Goal: Complete application form

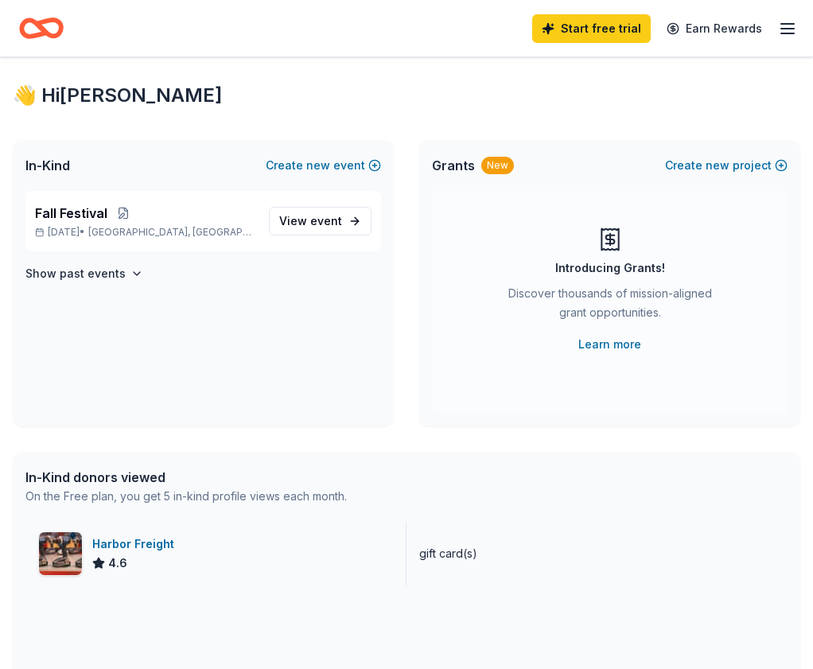
click at [166, 555] on div "4.6" at bounding box center [136, 563] width 88 height 19
click at [45, 46] on div "Start free trial Earn Rewards" at bounding box center [406, 28] width 813 height 57
click at [45, 35] on icon "Home" at bounding box center [33, 28] width 25 height 16
click at [181, 216] on p "Fall Festival" at bounding box center [145, 213] width 221 height 19
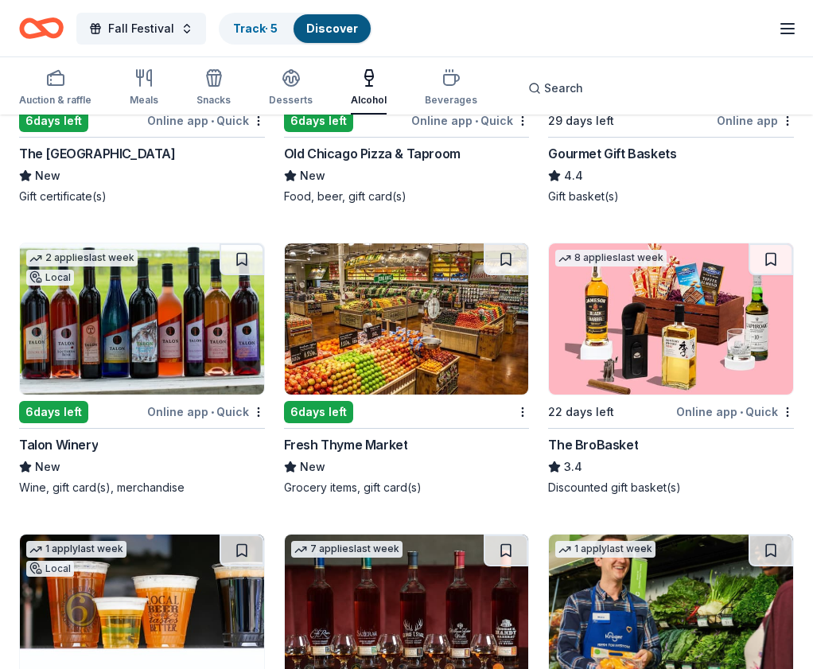
scroll to position [339, 0]
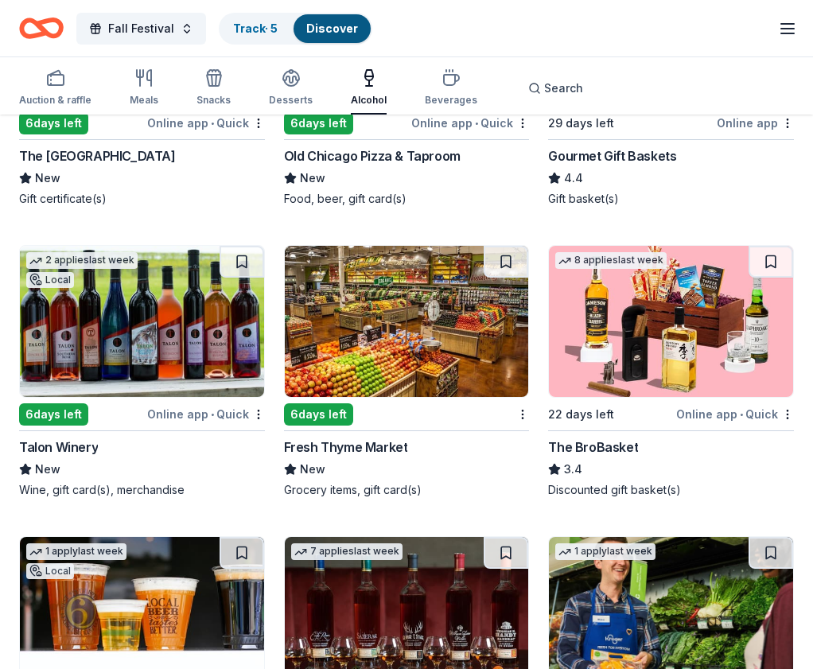
click at [394, 449] on div "Fresh Thyme Market" at bounding box center [346, 447] width 124 height 19
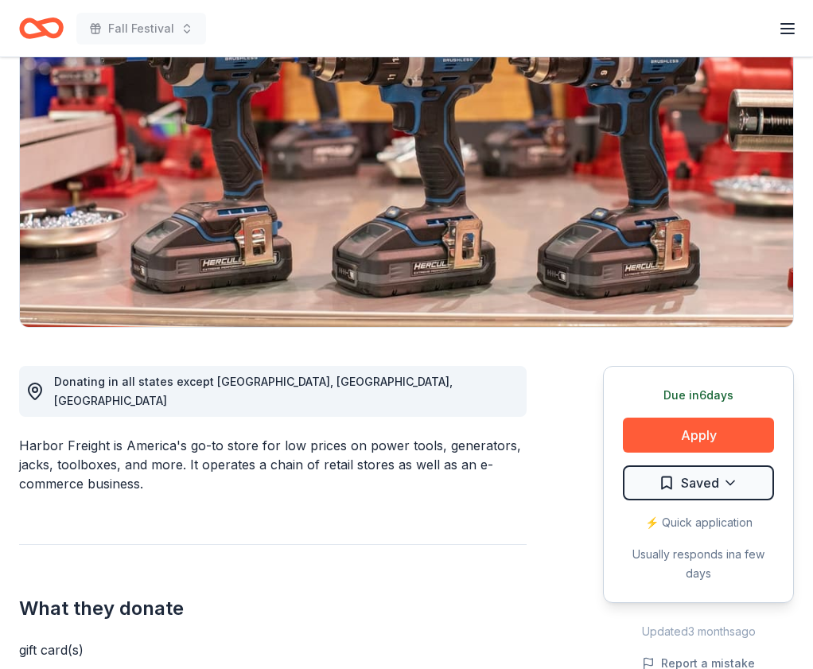
scroll to position [165, 0]
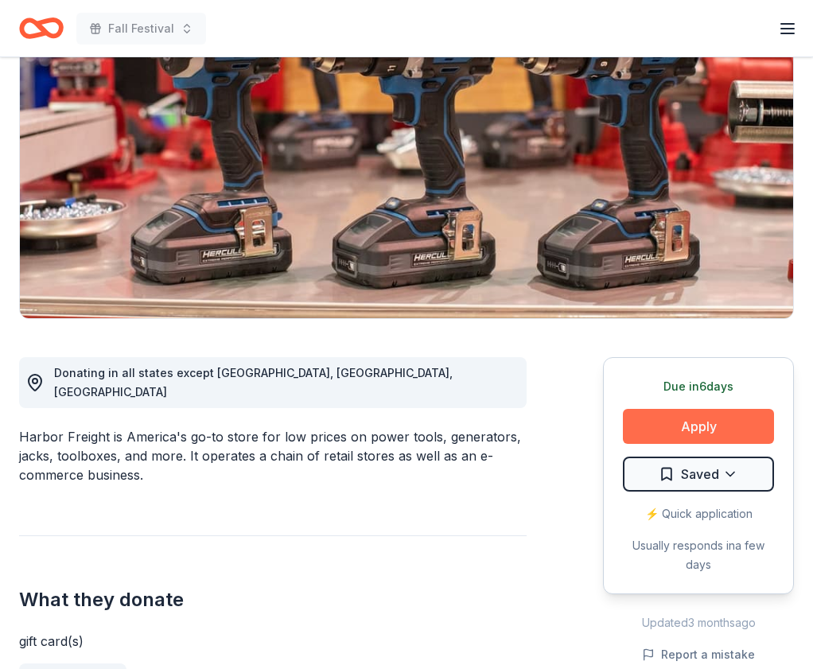
click at [713, 423] on button "Apply" at bounding box center [698, 426] width 151 height 35
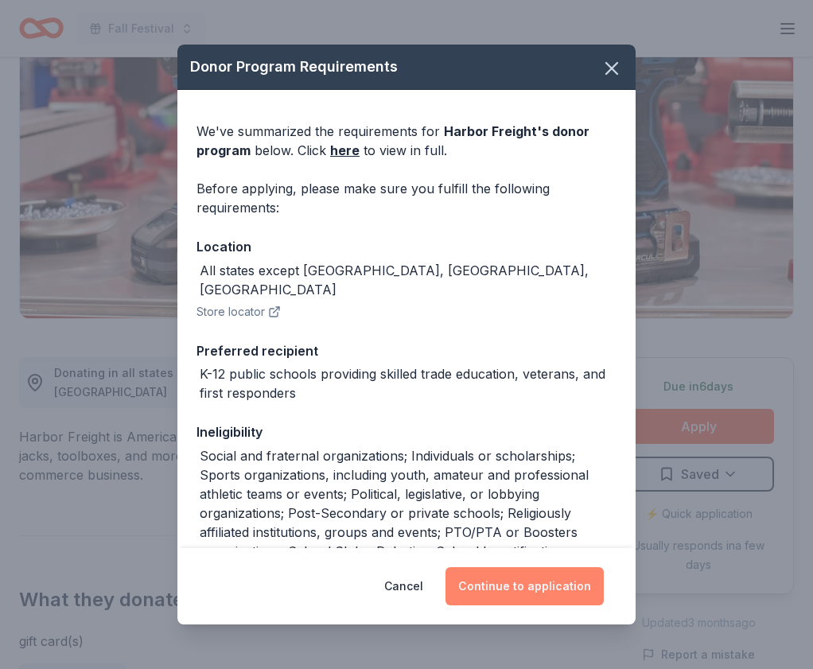
click at [544, 590] on button "Continue to application" at bounding box center [525, 586] width 158 height 38
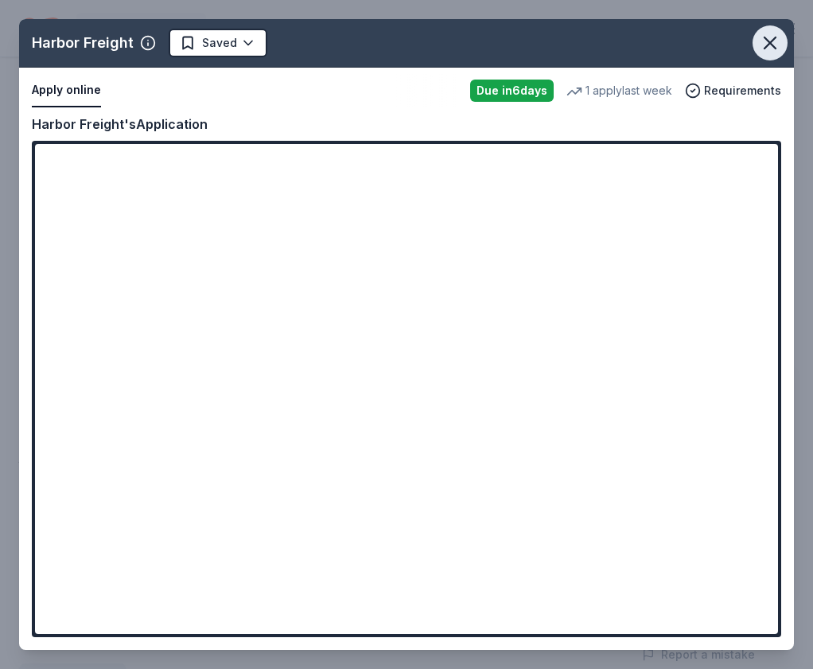
click at [771, 37] on icon "button" at bounding box center [770, 43] width 22 height 22
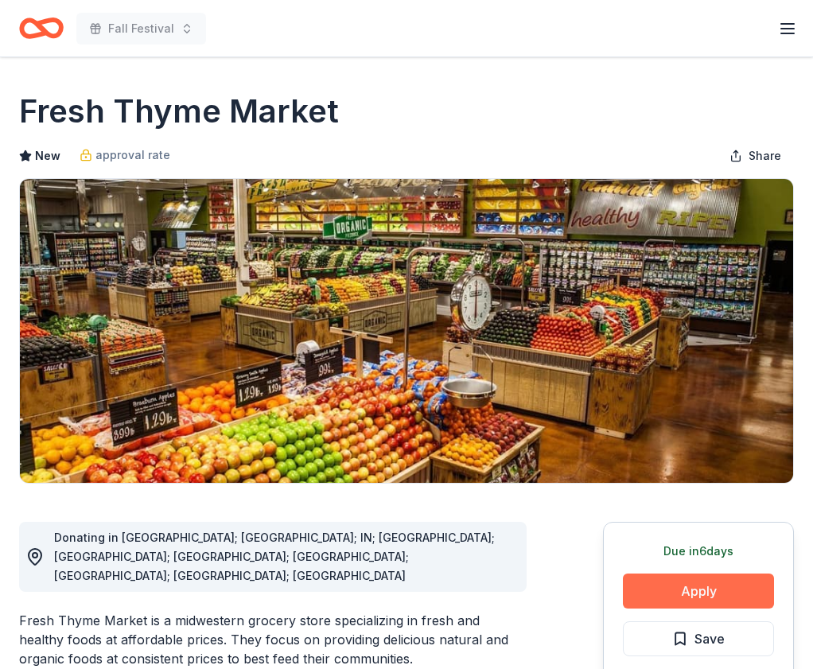
click at [680, 596] on button "Apply" at bounding box center [698, 591] width 151 height 35
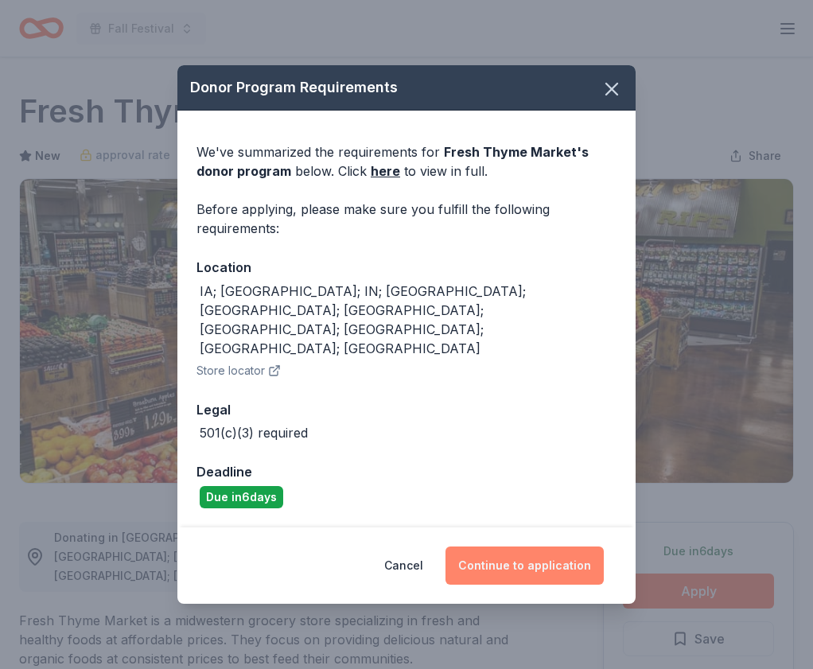
click at [533, 547] on button "Continue to application" at bounding box center [525, 566] width 158 height 38
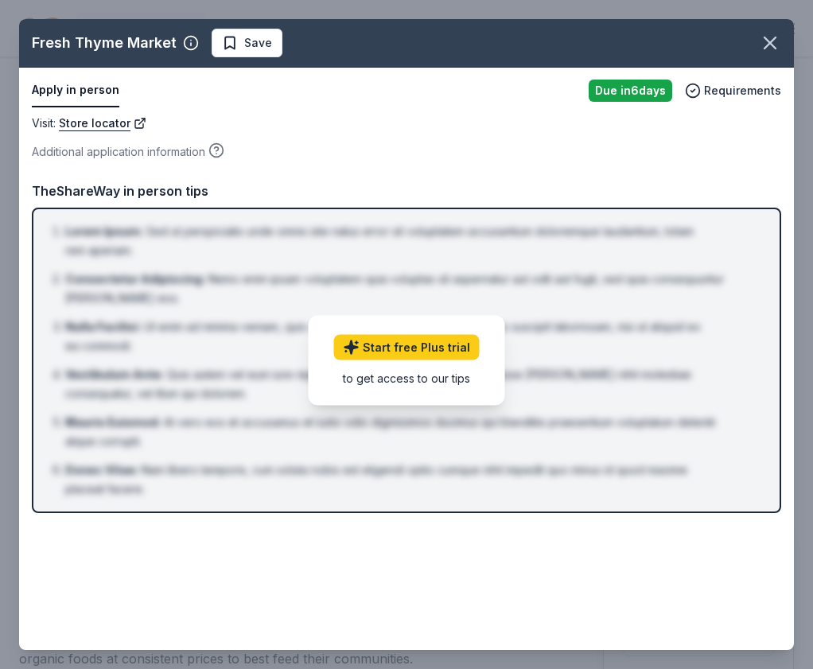
click at [404, 381] on div "to get access to our tips" at bounding box center [407, 378] width 146 height 17
click at [356, 123] on div "Visit : Store locator" at bounding box center [407, 123] width 750 height 19
click at [774, 40] on icon "button" at bounding box center [770, 43] width 22 height 22
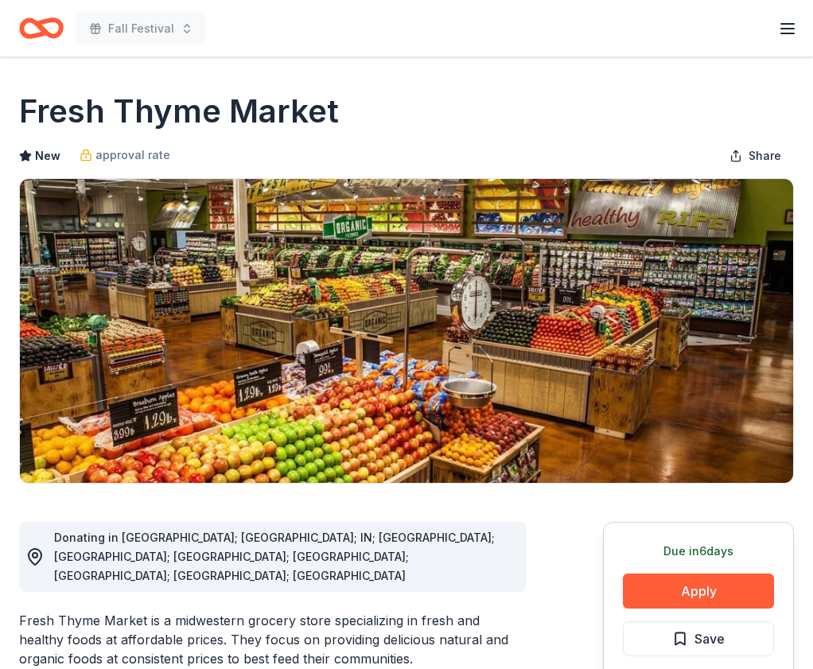
click at [788, 24] on icon "button" at bounding box center [787, 28] width 19 height 19
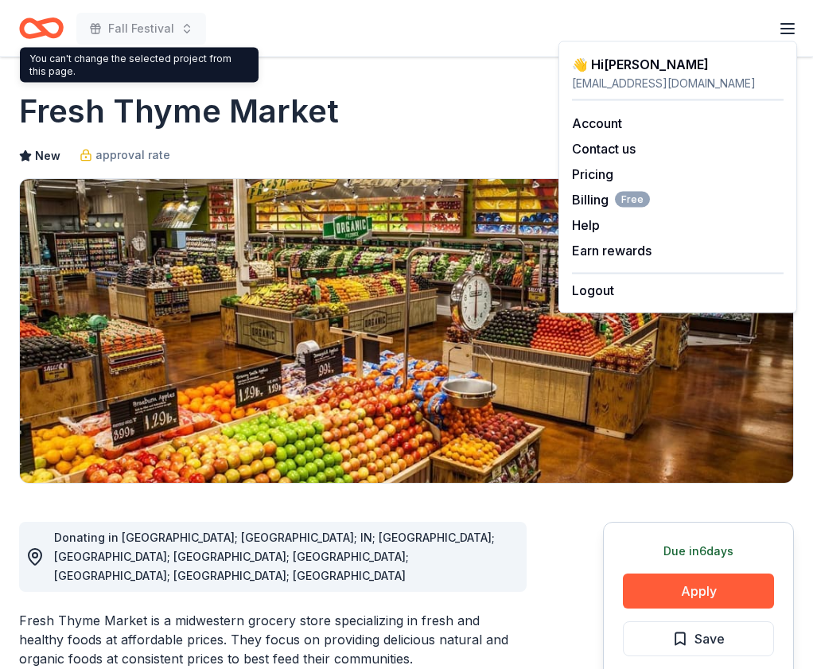
click at [40, 33] on icon "Home" at bounding box center [33, 28] width 25 height 16
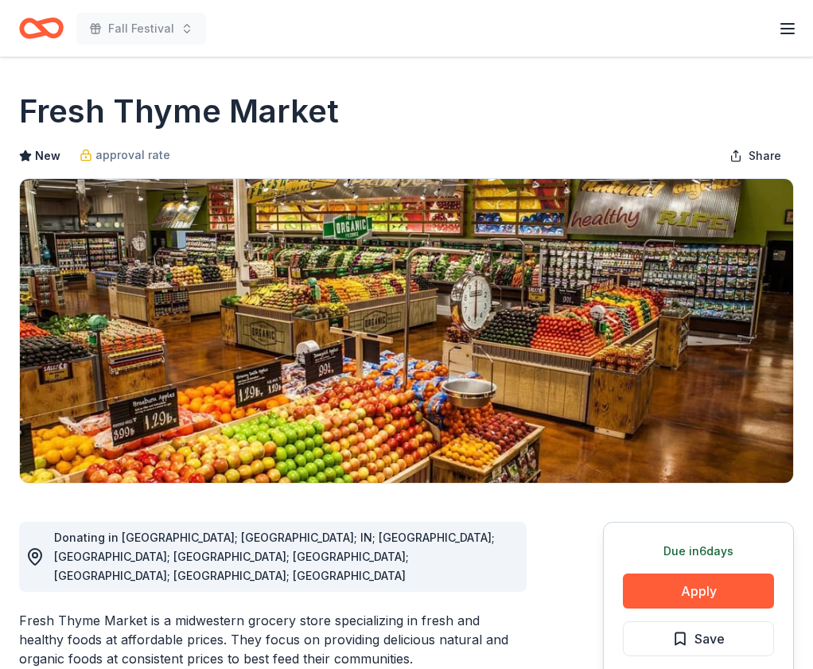
click at [40, 33] on icon "Home" at bounding box center [33, 28] width 25 height 16
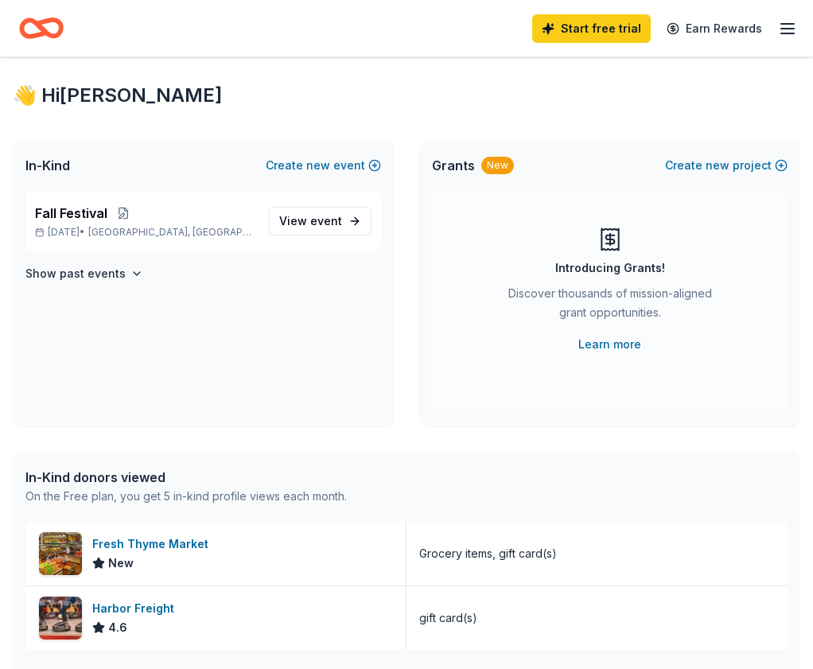
click at [791, 21] on icon "button" at bounding box center [787, 28] width 19 height 19
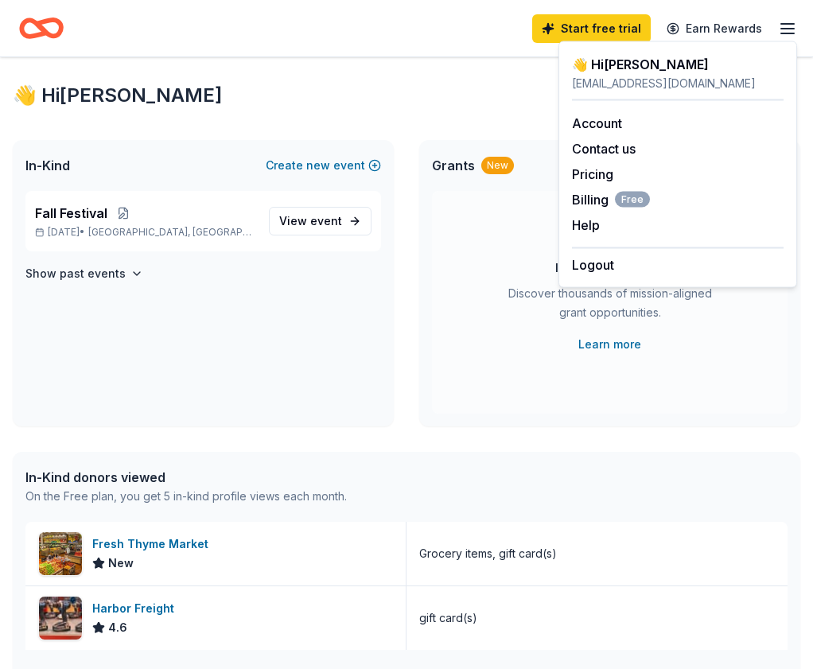
click at [44, 37] on icon "Home" at bounding box center [41, 28] width 45 height 37
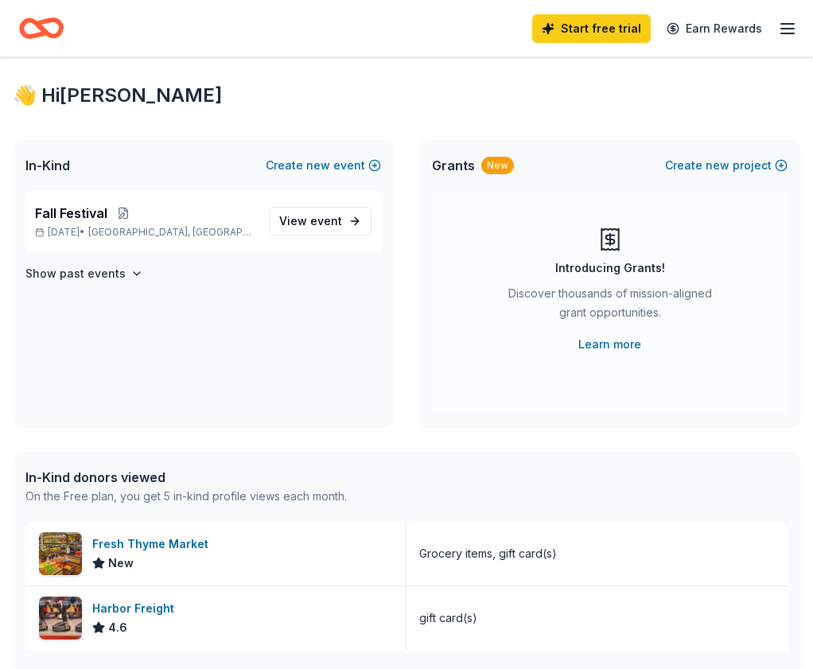
click at [45, 25] on icon "Home" at bounding box center [41, 28] width 45 height 37
